Goal: Transaction & Acquisition: Purchase product/service

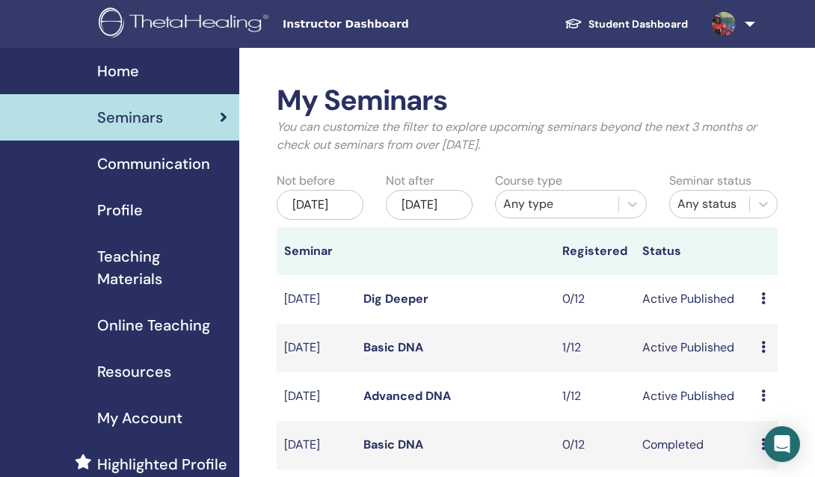
click at [336, 25] on span "Instructor Dashboard" at bounding box center [395, 24] width 224 height 16
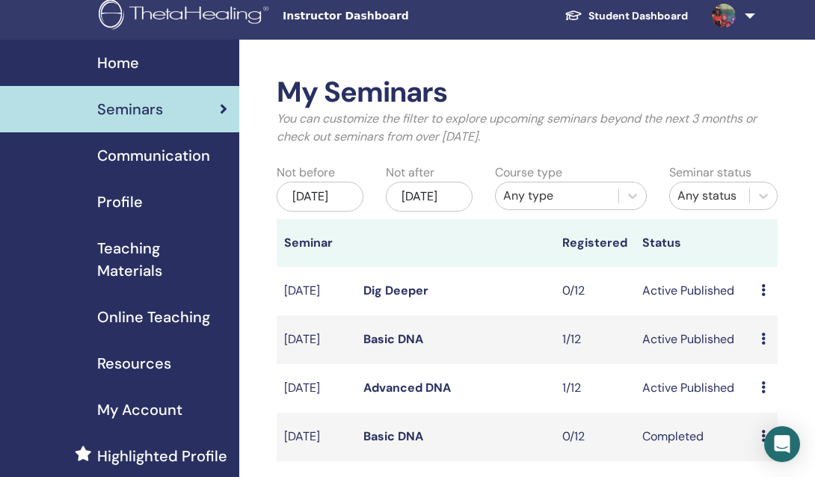
click at [155, 322] on span "Online Teaching" at bounding box center [153, 317] width 113 height 22
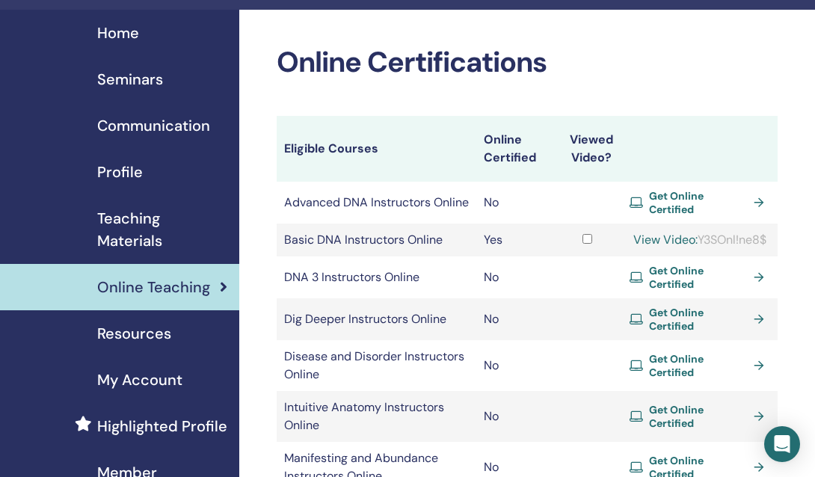
scroll to position [37, 2]
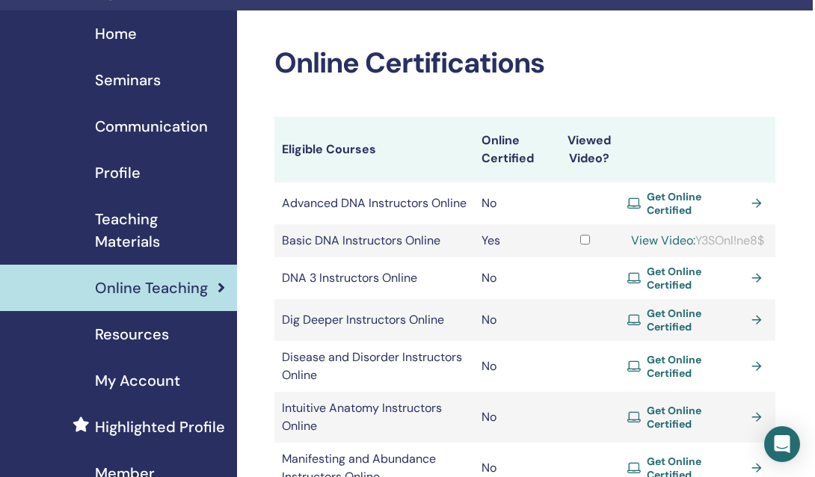
click at [665, 206] on span "Get Online Certified" at bounding box center [696, 203] width 99 height 27
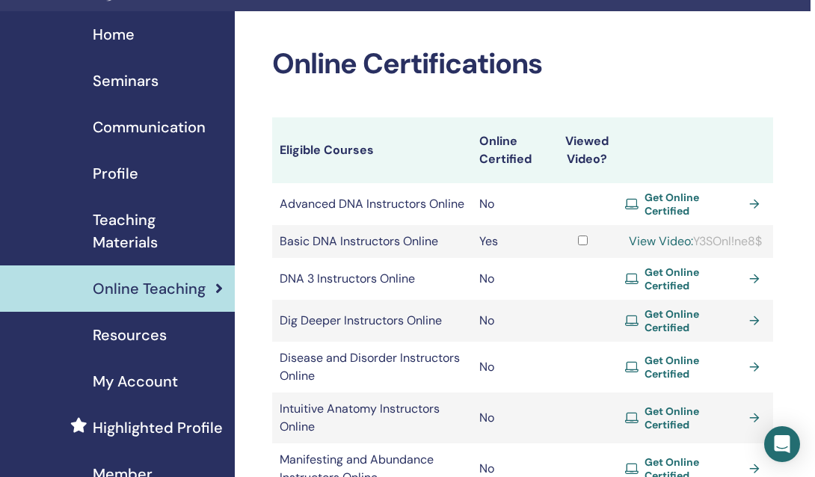
scroll to position [37, 6]
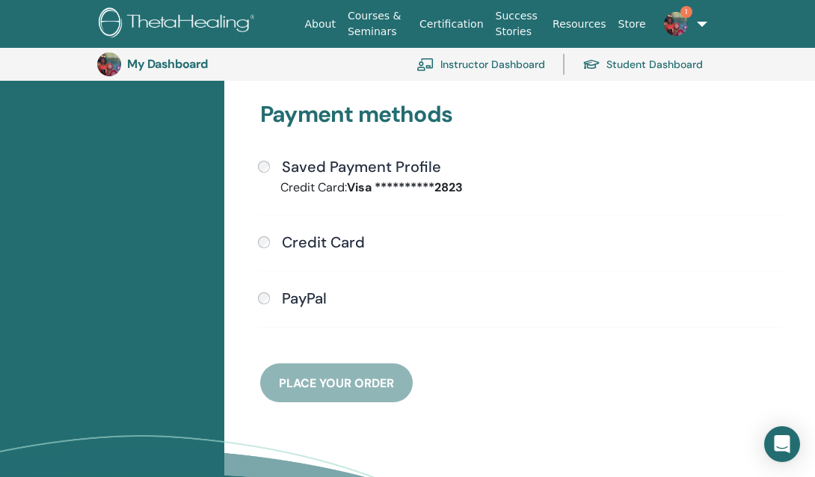
scroll to position [385, 0]
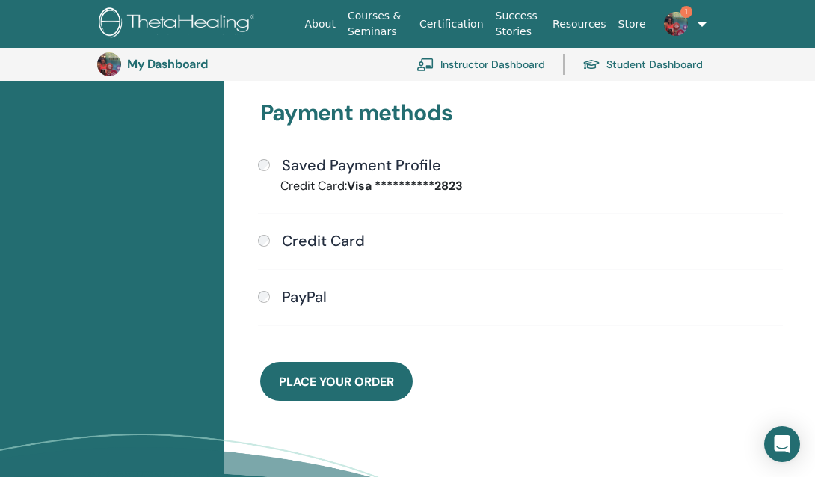
drag, startPoint x: 333, startPoint y: 376, endPoint x: 325, endPoint y: 370, distance: 10.2
click at [333, 376] on span "Place Your Order" at bounding box center [336, 382] width 115 height 16
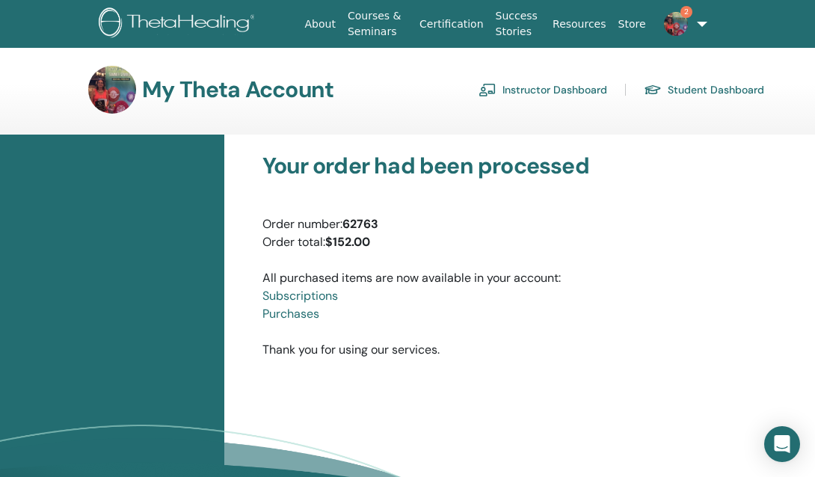
scroll to position [0, 4]
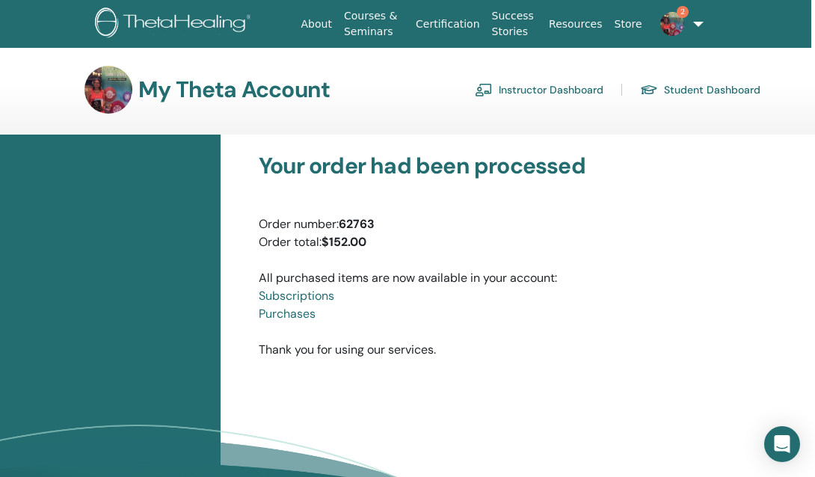
click at [543, 90] on link "Instructor Dashboard" at bounding box center [539, 90] width 129 height 24
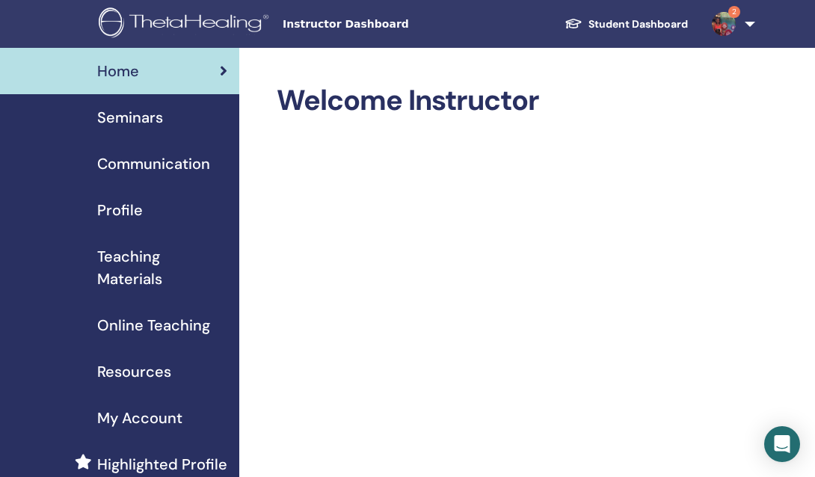
click at [123, 327] on span "Online Teaching" at bounding box center [153, 325] width 113 height 22
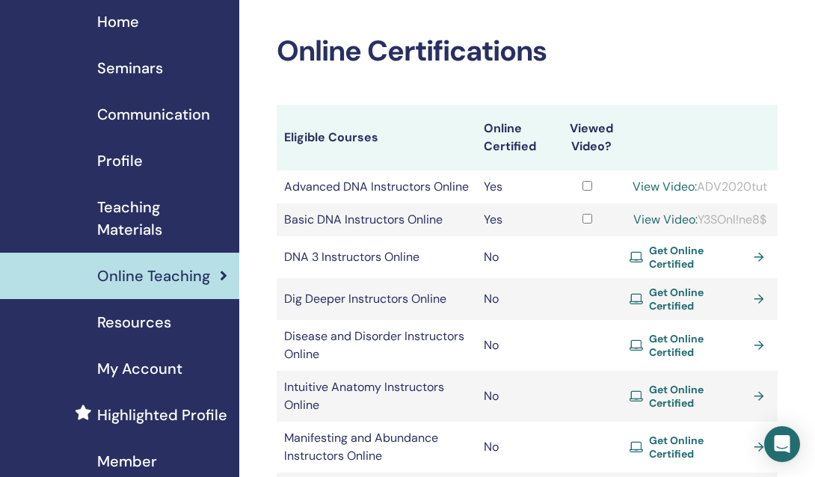
scroll to position [56, 0]
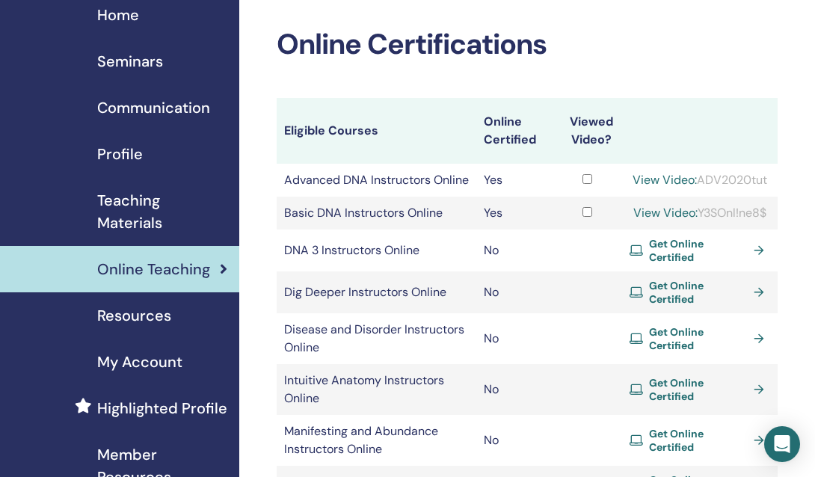
click at [696, 304] on span "Get Online Certified" at bounding box center [698, 292] width 99 height 27
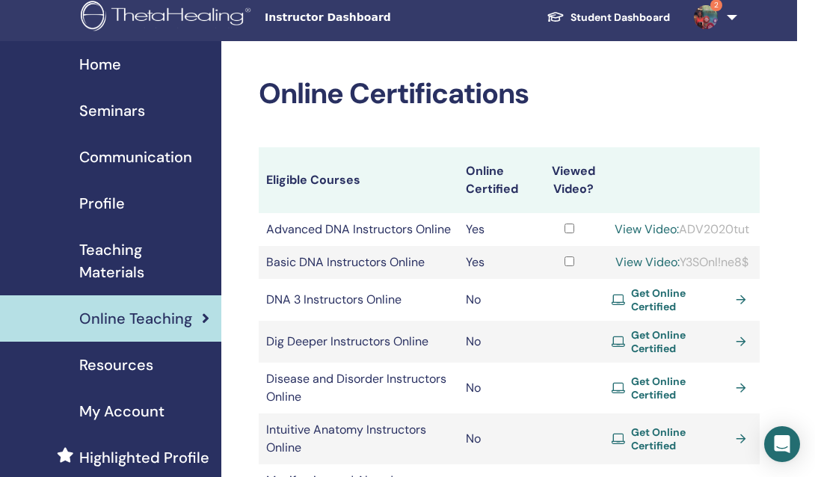
scroll to position [0, 18]
